Goal: Task Accomplishment & Management: Use online tool/utility

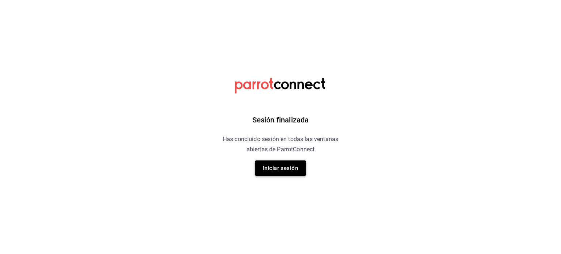
click at [295, 166] on button "Iniciar sesión" at bounding box center [280, 167] width 51 height 15
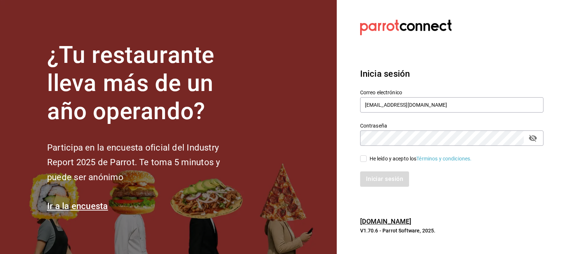
click at [381, 160] on div "He leído y acepto los Términos y condiciones." at bounding box center [421, 159] width 102 height 8
click at [367, 160] on input "He leído y acepto los Términos y condiciones." at bounding box center [363, 158] width 7 height 7
checkbox input "true"
drag, startPoint x: 379, startPoint y: 176, endPoint x: 389, endPoint y: 179, distance: 9.9
click at [380, 176] on button "Iniciar sesión" at bounding box center [385, 178] width 50 height 15
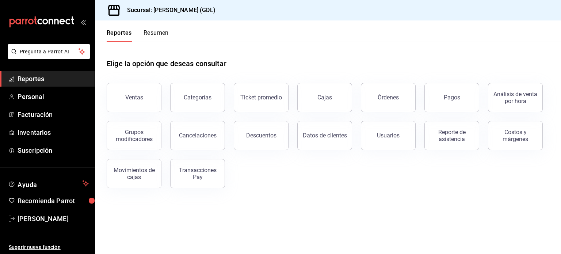
click at [506, 37] on header "Reportes Resumen" at bounding box center [328, 30] width 466 height 21
click at [42, 73] on link "Reportes" at bounding box center [47, 79] width 95 height 16
click at [39, 95] on span "Personal" at bounding box center [53, 97] width 71 height 10
drag, startPoint x: 127, startPoint y: 100, endPoint x: 216, endPoint y: 121, distance: 91.6
click at [127, 100] on div "Ventas" at bounding box center [134, 97] width 18 height 7
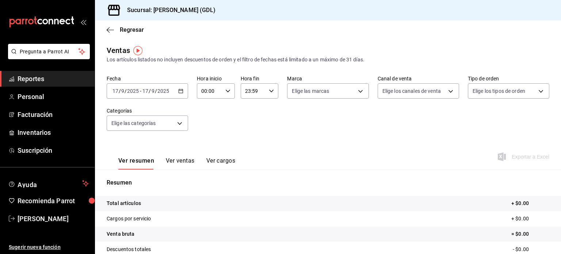
click at [156, 95] on div "[DATE] [DATE] - [DATE] [DATE]" at bounding box center [147, 90] width 81 height 15
click at [180, 93] on \(Stroke\) "button" at bounding box center [181, 91] width 4 height 4
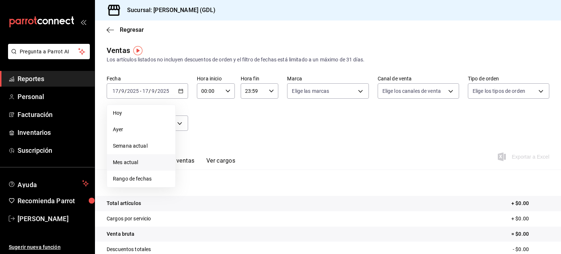
click at [117, 159] on span "Mes actual" at bounding box center [141, 163] width 57 height 8
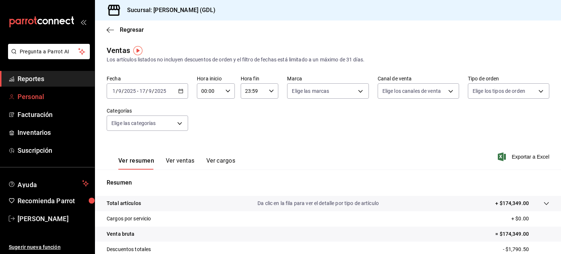
click at [16, 97] on link "Personal" at bounding box center [47, 97] width 95 height 16
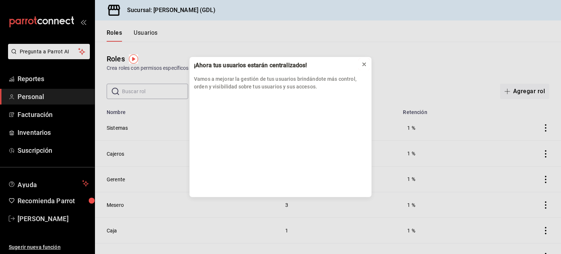
click at [362, 64] on icon at bounding box center [364, 64] width 6 height 6
